Goal: Entertainment & Leisure: Consume media (video, audio)

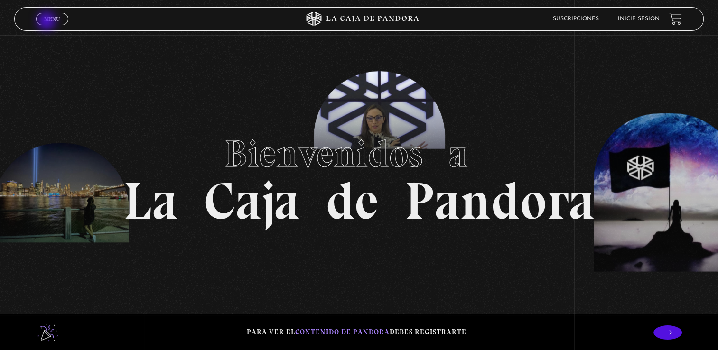
click at [47, 22] on span "Menu" at bounding box center [52, 19] width 16 height 6
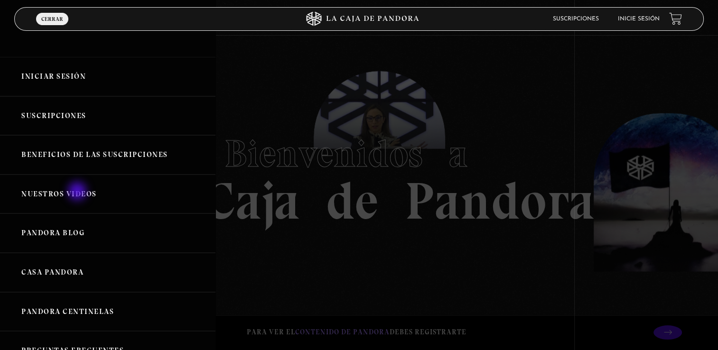
click at [78, 192] on link "Nuestros Videos" at bounding box center [107, 194] width 215 height 39
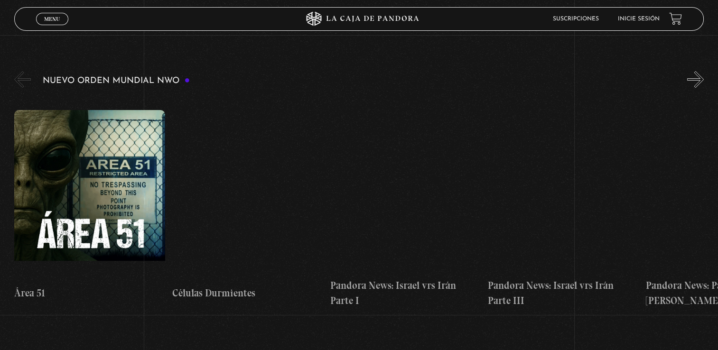
scroll to position [135, 0]
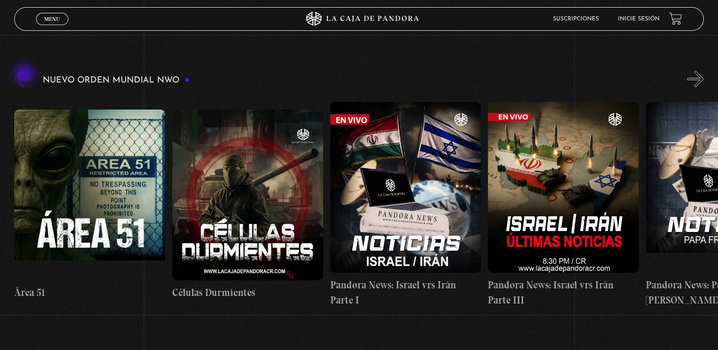
click at [25, 75] on button "«" at bounding box center [22, 79] width 17 height 17
click at [703, 71] on button "»" at bounding box center [695, 79] width 17 height 17
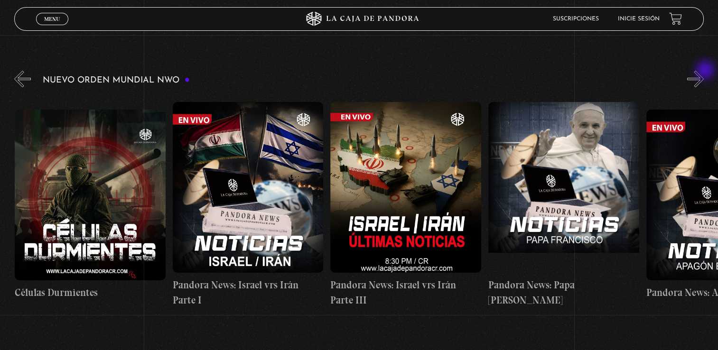
click at [703, 71] on button "»" at bounding box center [695, 79] width 17 height 17
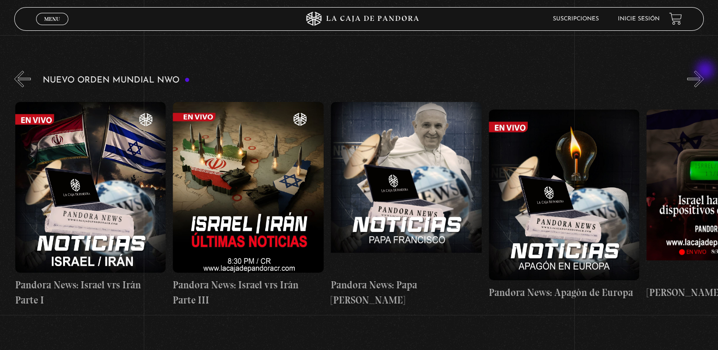
click at [703, 71] on button "»" at bounding box center [695, 79] width 17 height 17
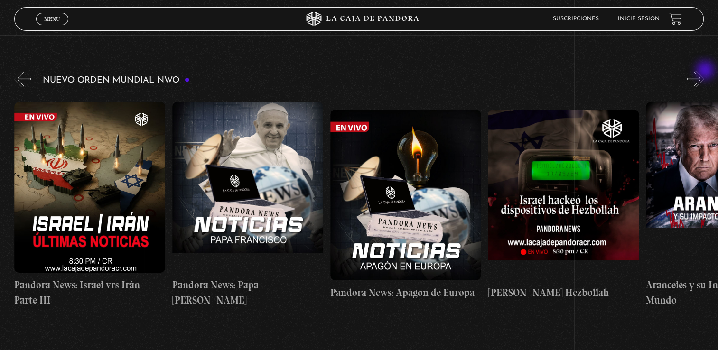
click at [703, 71] on button "»" at bounding box center [695, 79] width 17 height 17
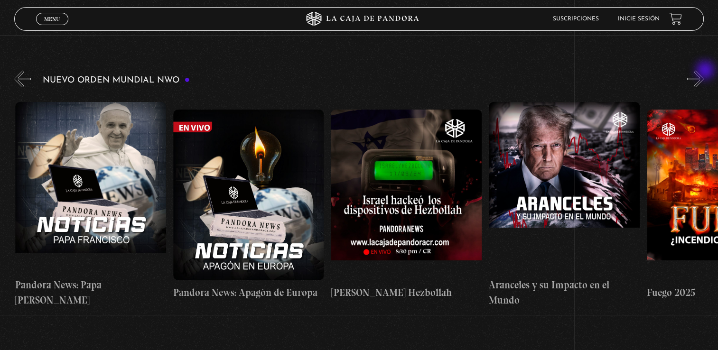
scroll to position [0, 631]
click at [703, 71] on button "»" at bounding box center [695, 79] width 17 height 17
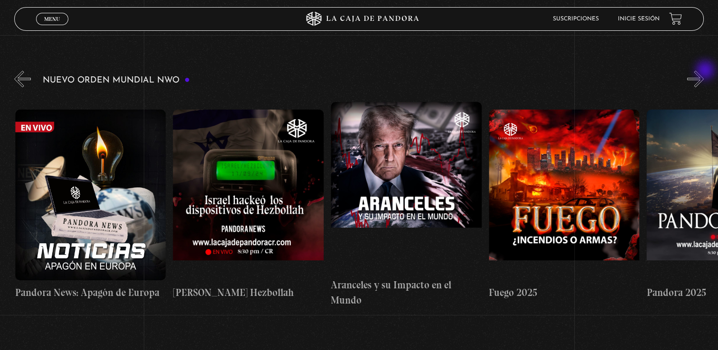
scroll to position [0, 789]
click at [703, 71] on button "»" at bounding box center [695, 79] width 17 height 17
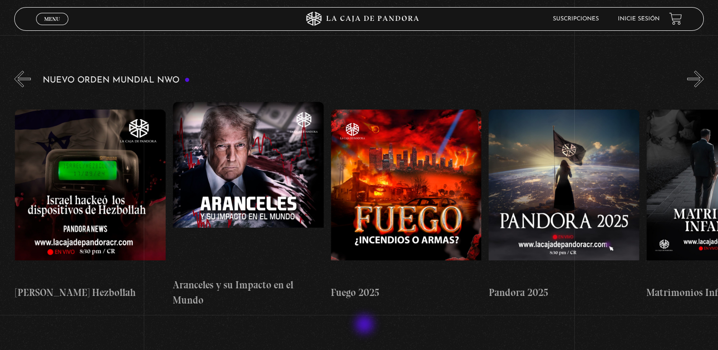
scroll to position [0, 947]
click at [406, 195] on figure at bounding box center [405, 195] width 151 height 171
click at [366, 285] on h4 "Fuego 2025" at bounding box center [405, 292] width 151 height 15
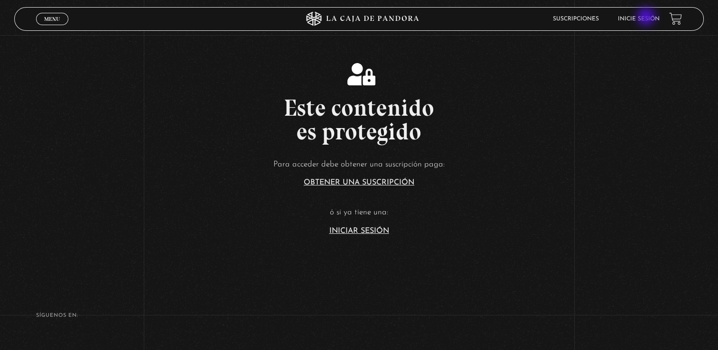
click at [647, 18] on link "Inicie sesión" at bounding box center [639, 19] width 42 height 6
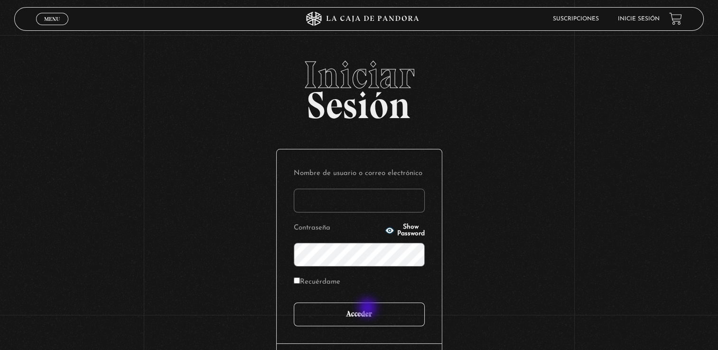
type input "rebesolerac"
click at [368, 309] on input "Acceder" at bounding box center [359, 315] width 131 height 24
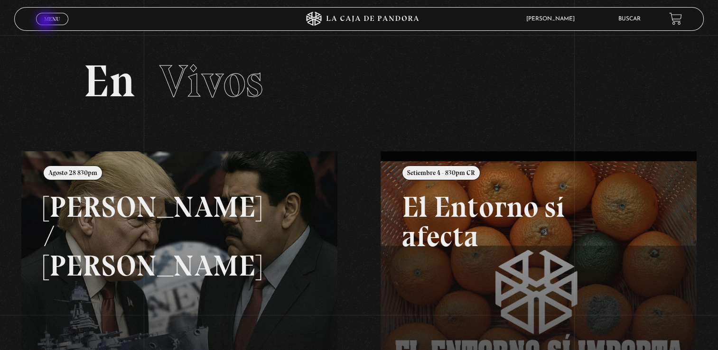
click at [46, 22] on span "Menu" at bounding box center [52, 19] width 16 height 6
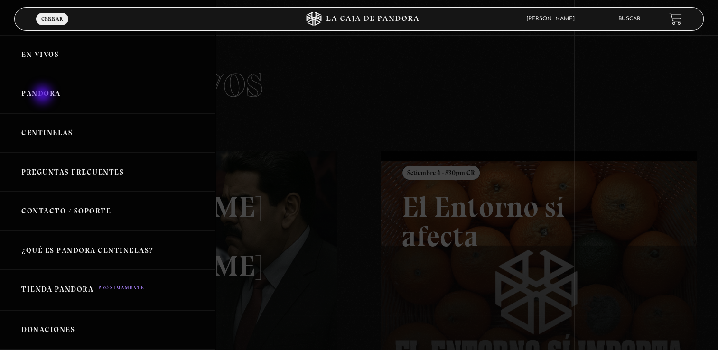
click at [44, 95] on link "Pandora" at bounding box center [107, 93] width 215 height 39
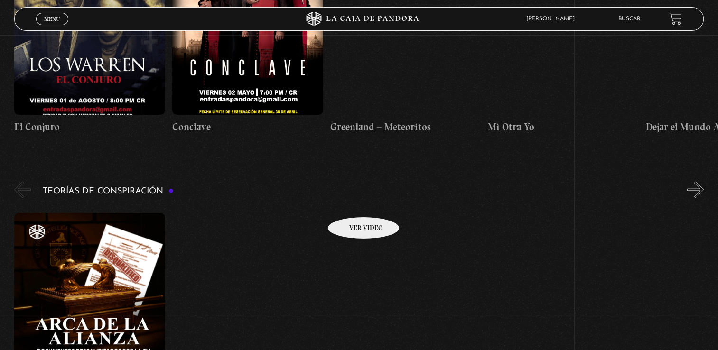
scroll to position [1924, 0]
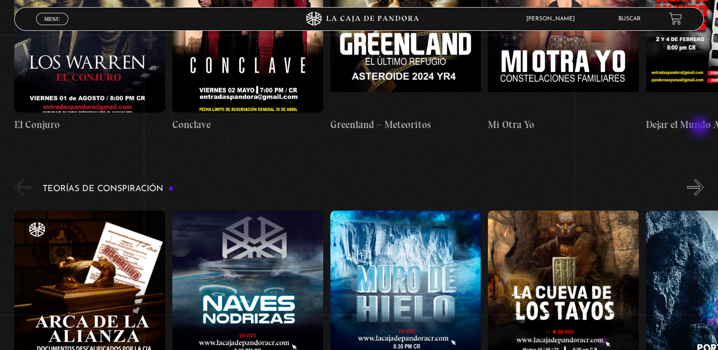
click at [700, 179] on button "»" at bounding box center [695, 187] width 17 height 17
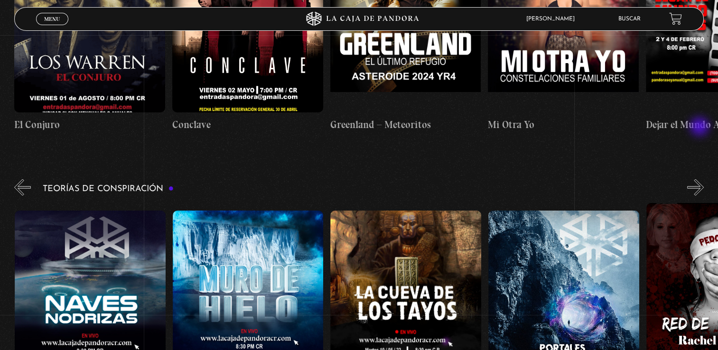
click at [700, 179] on button "»" at bounding box center [695, 187] width 17 height 17
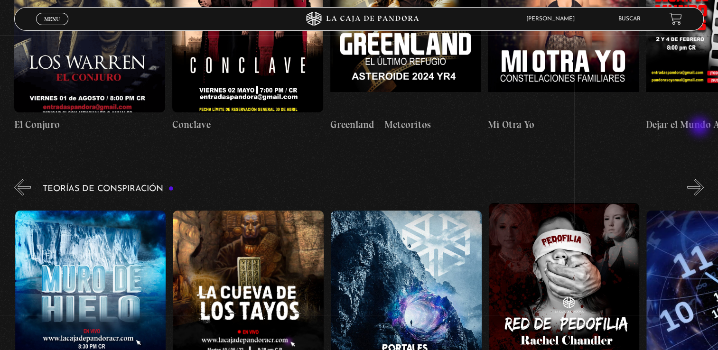
click at [700, 179] on button "»" at bounding box center [695, 187] width 17 height 17
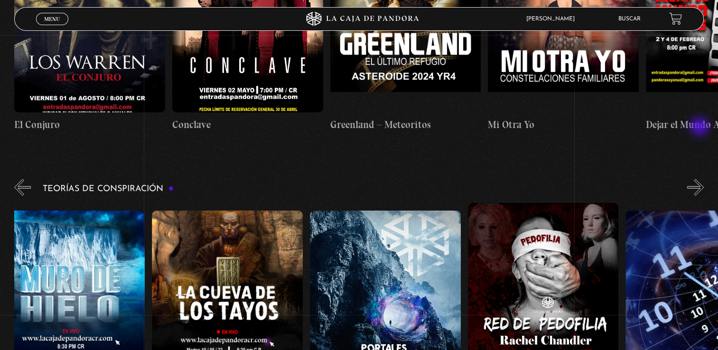
scroll to position [0, 394]
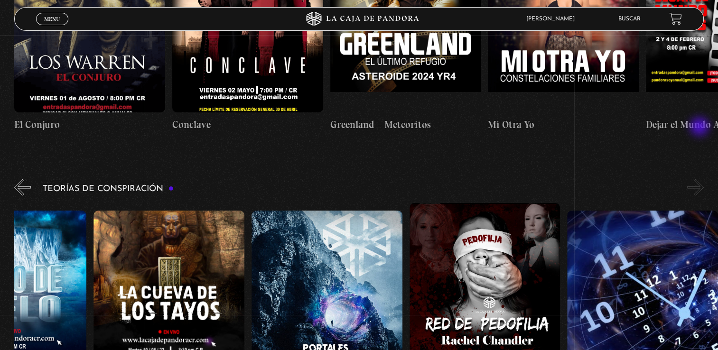
click at [700, 179] on button "»" at bounding box center [695, 187] width 17 height 17
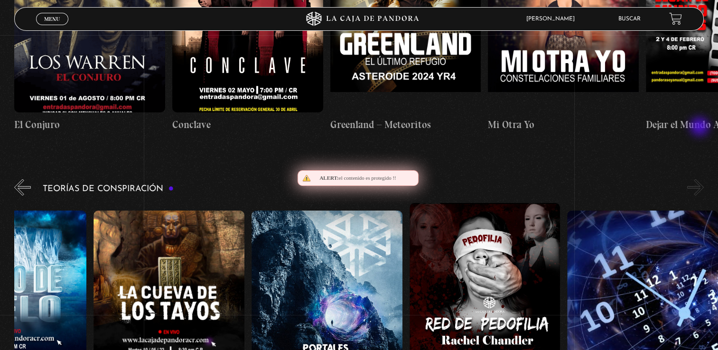
click at [700, 179] on button "»" at bounding box center [695, 187] width 17 height 17
click at [703, 179] on button "»" at bounding box center [695, 187] width 17 height 17
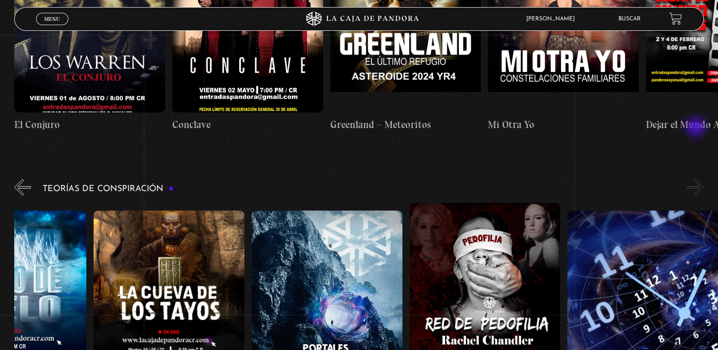
click at [696, 179] on button "»" at bounding box center [695, 187] width 17 height 17
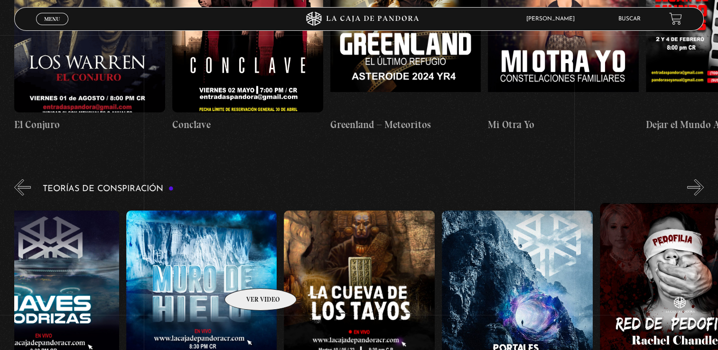
scroll to position [0, 0]
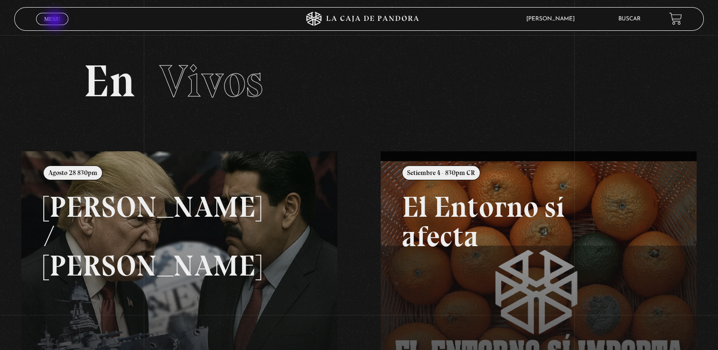
click at [56, 21] on span "Menu" at bounding box center [52, 19] width 16 height 6
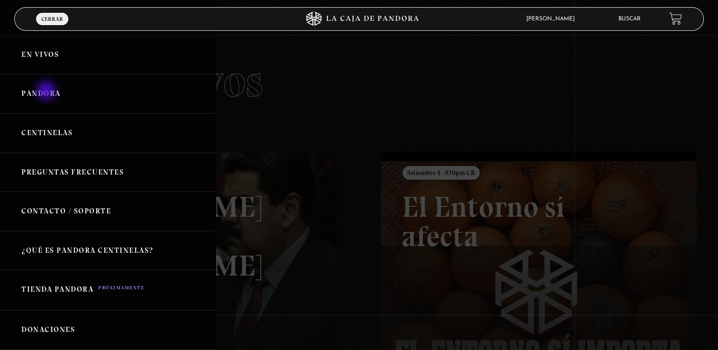
click at [47, 92] on link "Pandora" at bounding box center [107, 93] width 215 height 39
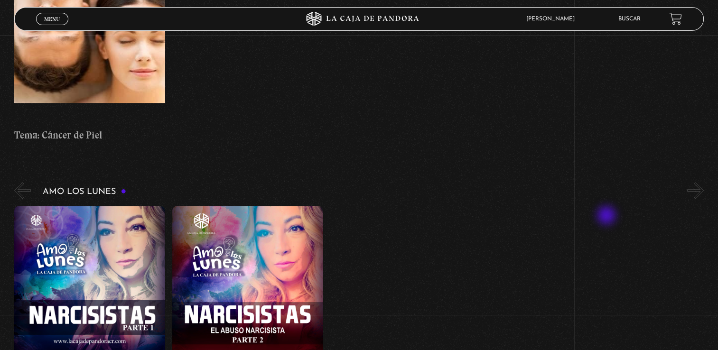
scroll to position [4059, 0]
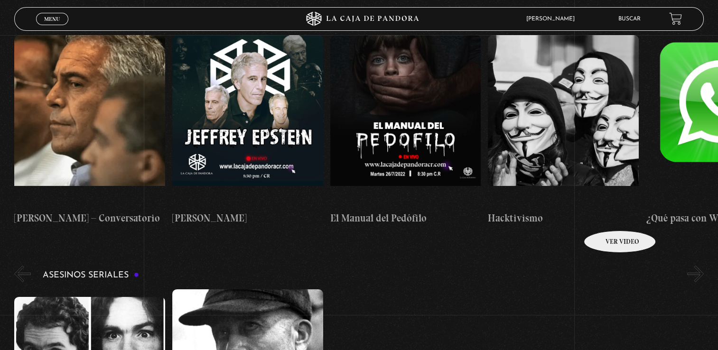
scroll to position [2888, 0]
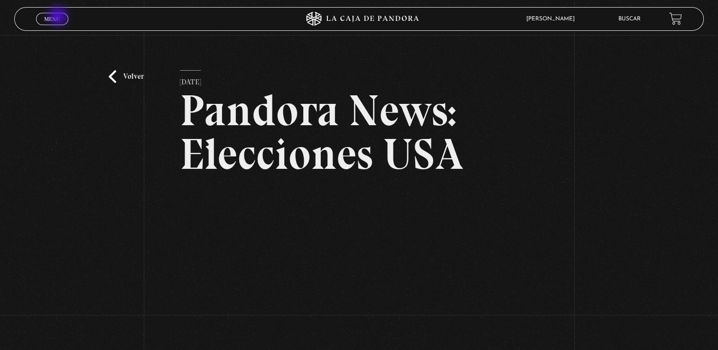
click at [59, 17] on span "Menu" at bounding box center [52, 19] width 16 height 6
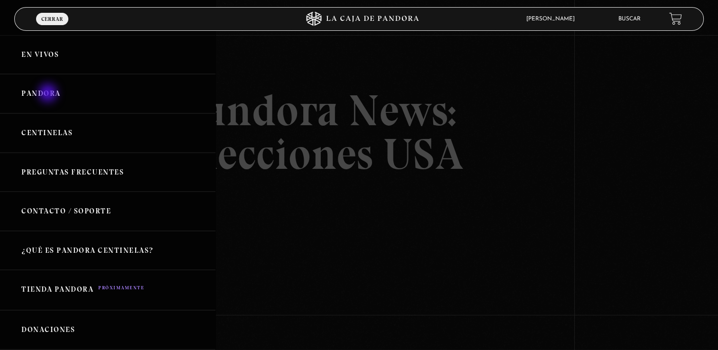
click at [49, 94] on link "Pandora" at bounding box center [107, 93] width 215 height 39
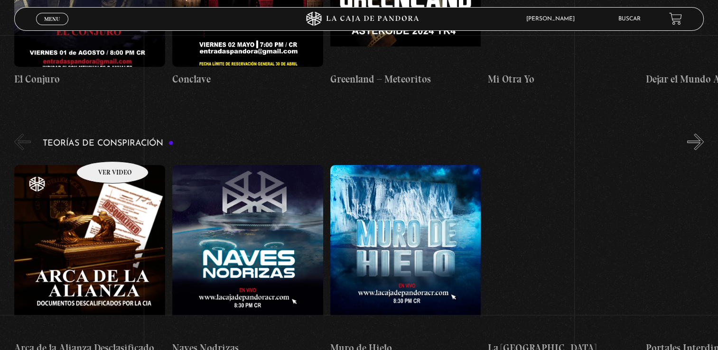
scroll to position [1969, 0]
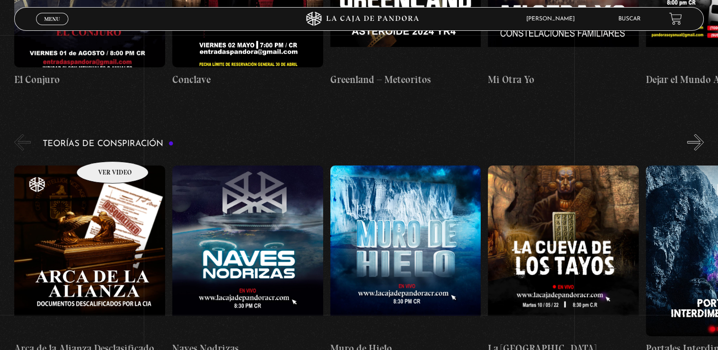
click at [100, 166] on figure at bounding box center [89, 251] width 151 height 171
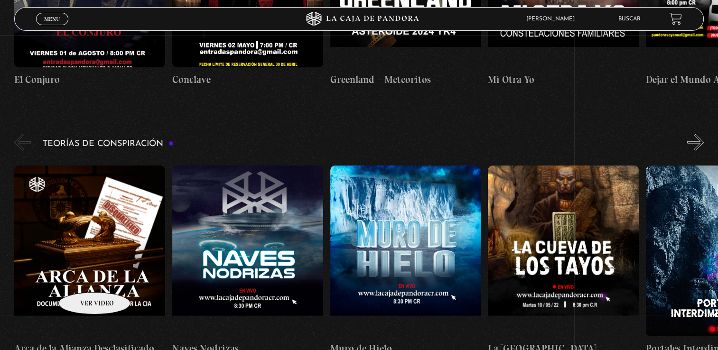
click at [82, 341] on h4 "Arca de la Alianza Desclasificado" at bounding box center [89, 348] width 151 height 15
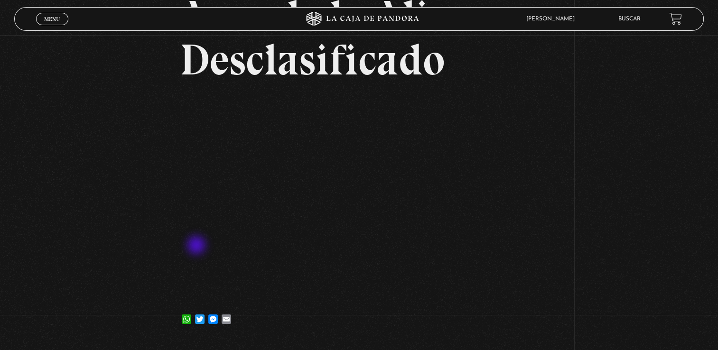
scroll to position [95, 0]
click at [600, 214] on div "Volver [DATE] Arca de la Alianza Desclasificado WhatsApp Twitter Messenger Email" at bounding box center [359, 140] width 718 height 400
